Goal: Find specific page/section: Find specific page/section

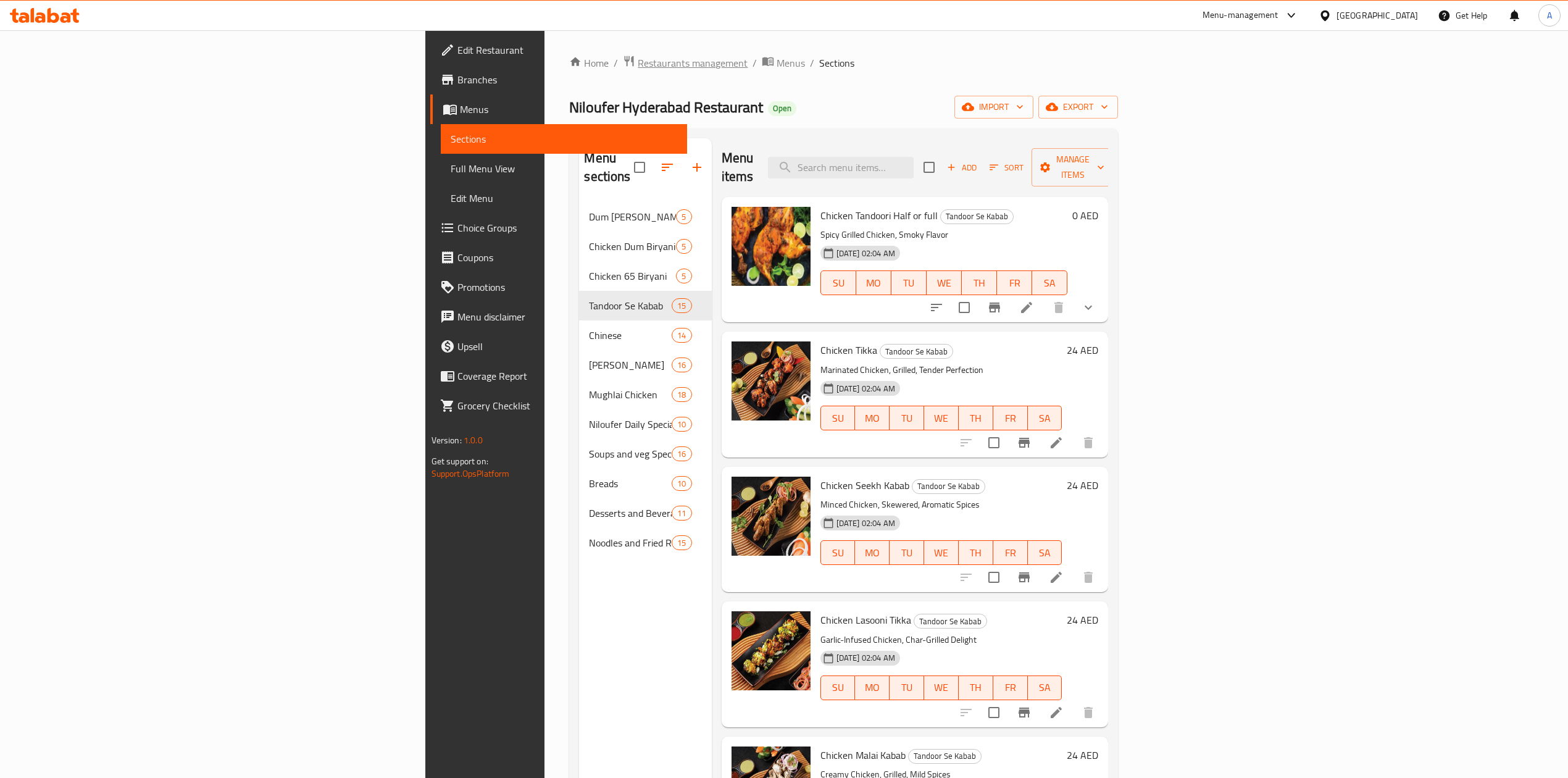
click at [638, 56] on span "Restaurants management" at bounding box center [693, 63] width 110 height 15
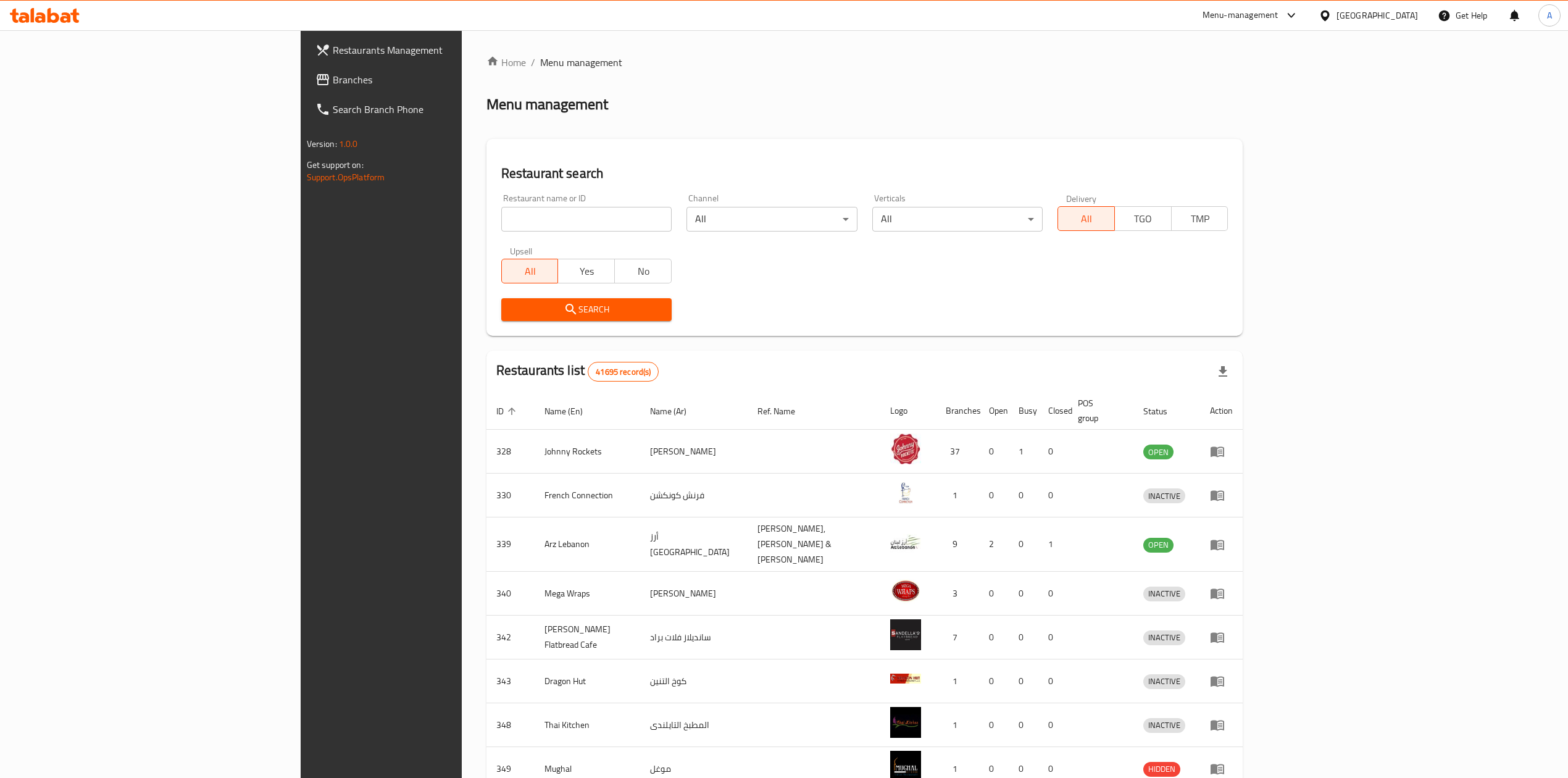
click at [1368, 15] on div "[GEOGRAPHIC_DATA]" at bounding box center [1377, 15] width 81 height 14
click at [1287, 122] on div "Egypt" at bounding box center [1325, 126] width 186 height 29
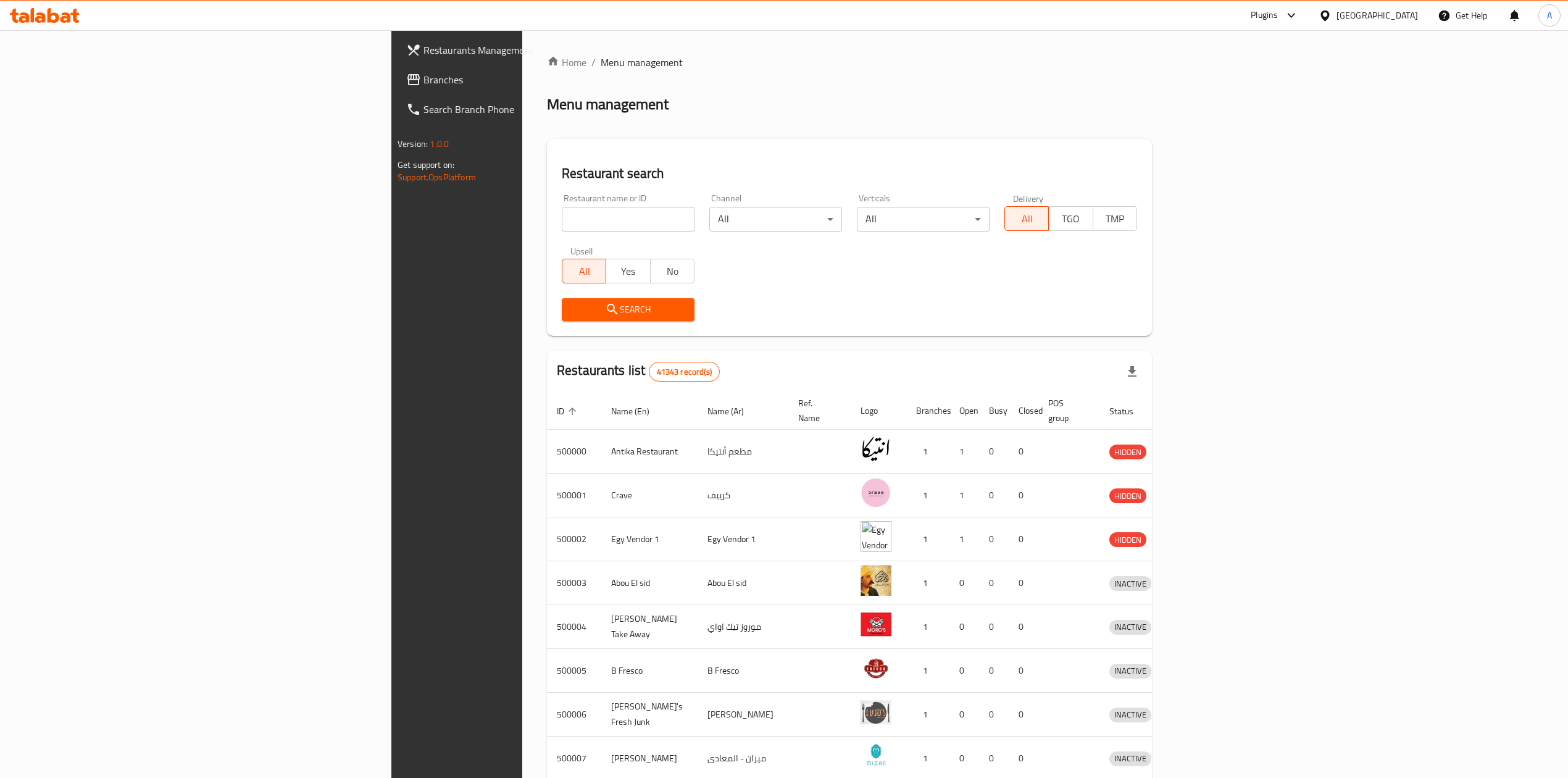
click at [981, 147] on div "Restaurant search Restaurant name or ID Restaurant name or ID Channel All ​ Ver…" at bounding box center [849, 237] width 605 height 197
click at [423, 74] on span "Branches" at bounding box center [533, 79] width 220 height 15
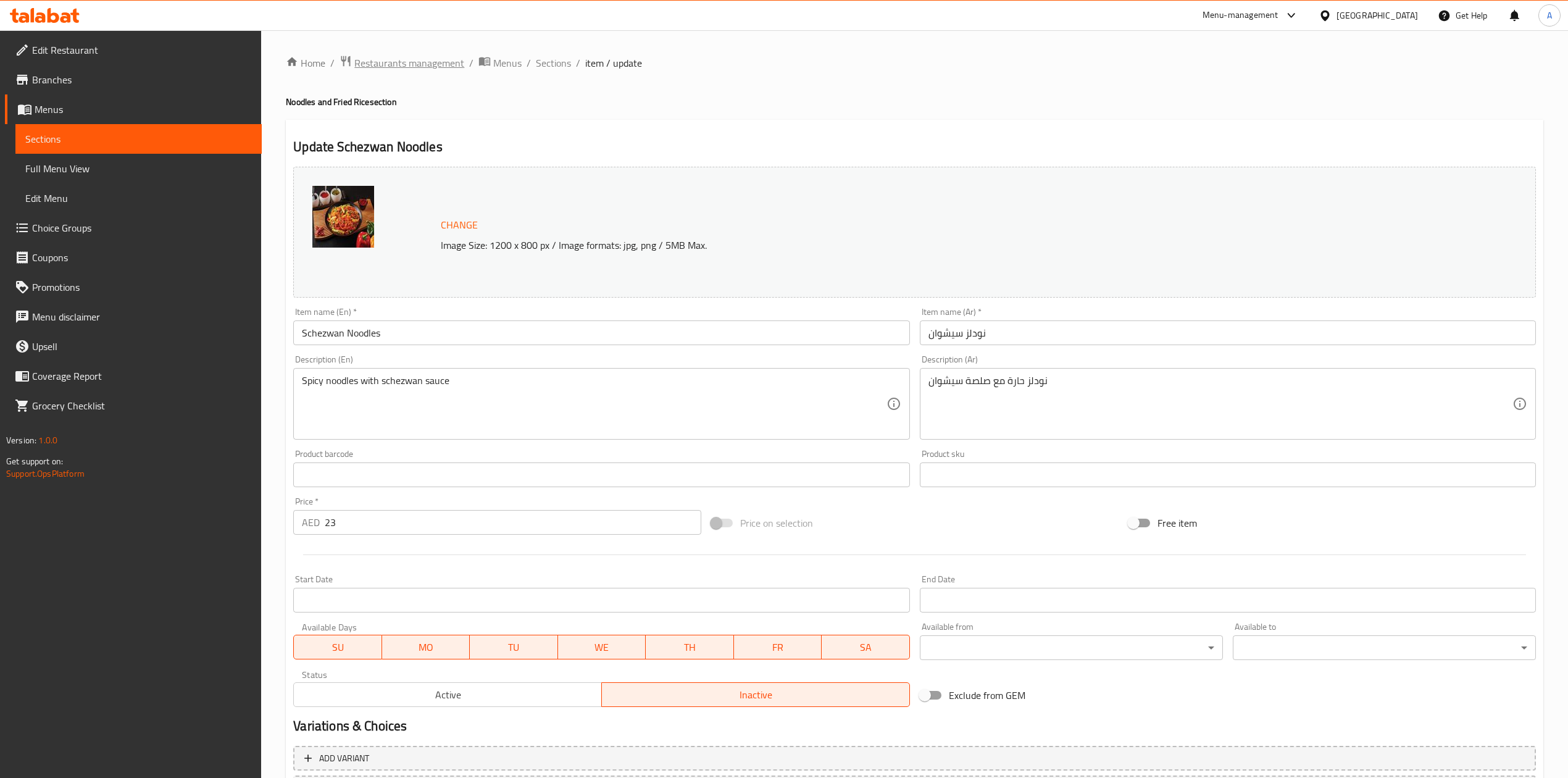
click at [403, 62] on span "Restaurants management" at bounding box center [409, 63] width 110 height 15
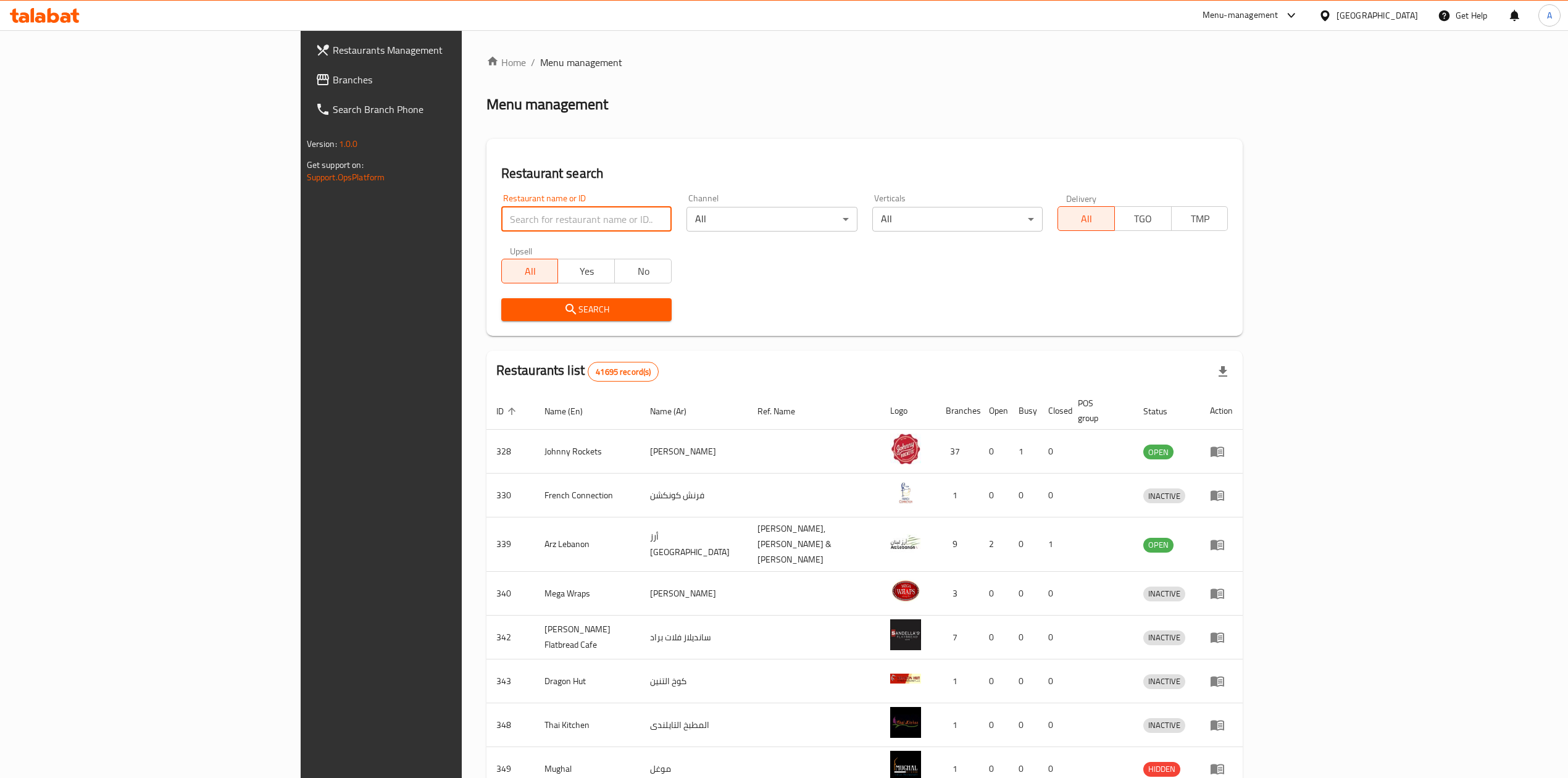
click at [502, 231] on input "search" at bounding box center [587, 219] width 170 height 25
paste input "729972"
type input "729972"
click button "Search" at bounding box center [587, 309] width 170 height 23
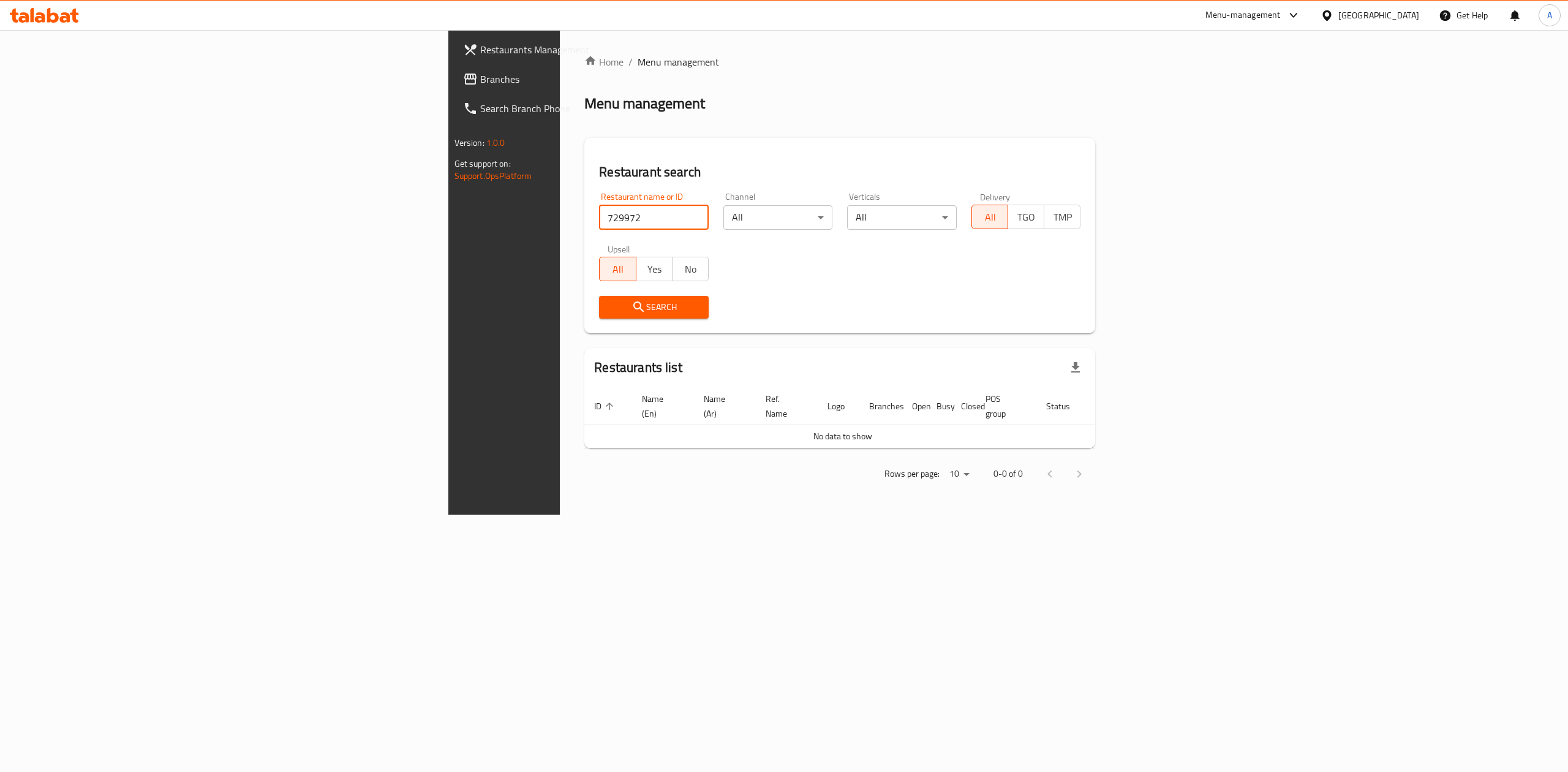
click at [599, 223] on input "729972" at bounding box center [653, 218] width 110 height 25
click at [463, 79] on icon at bounding box center [470, 79] width 15 height 15
